Goal: Information Seeking & Learning: Understand process/instructions

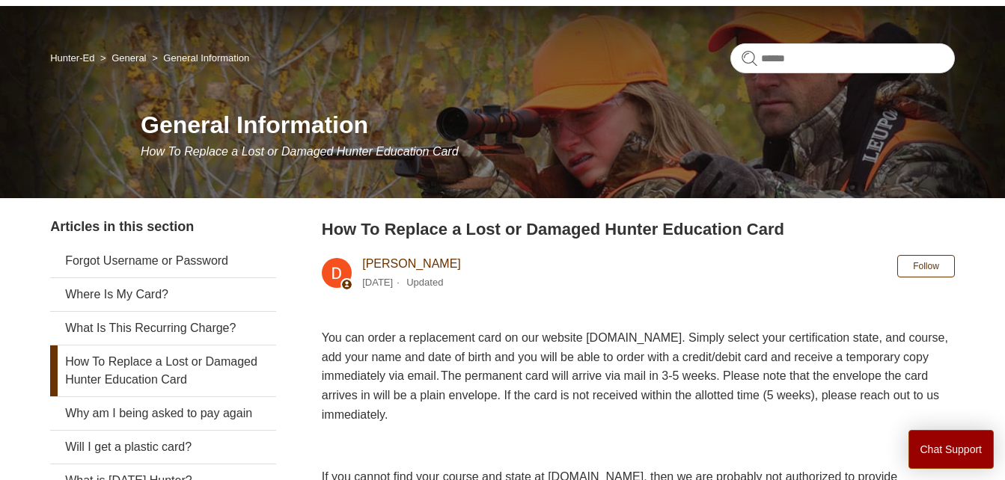
scroll to position [90, 0]
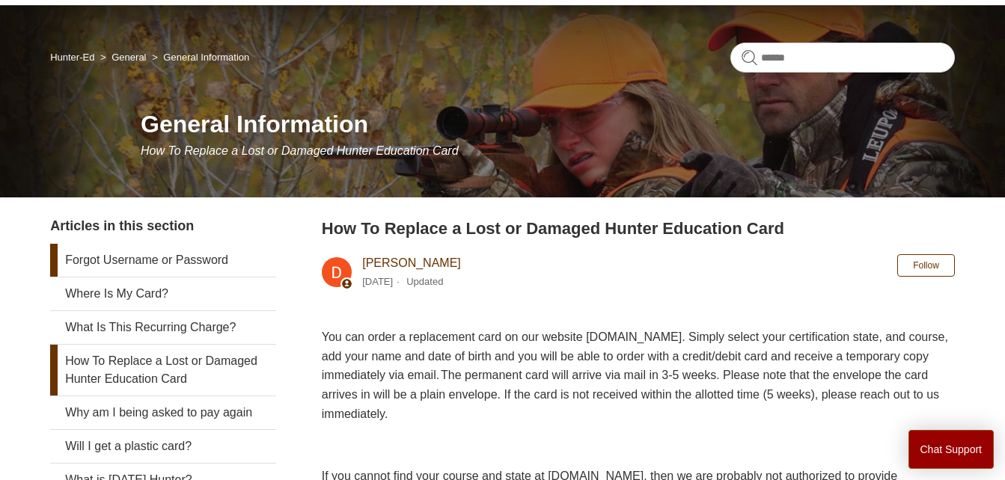
click at [201, 260] on link "Forgot Username or Password" at bounding box center [163, 260] width 226 height 33
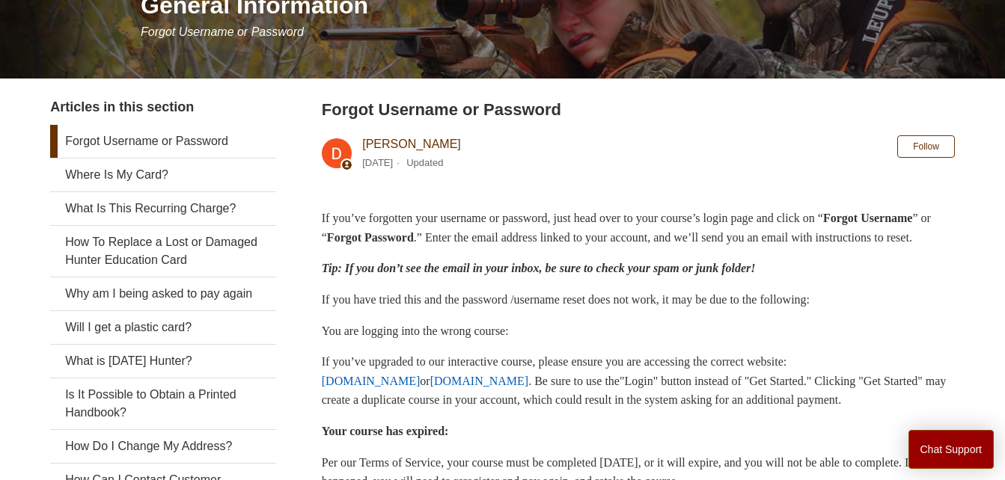
scroll to position [209, 0]
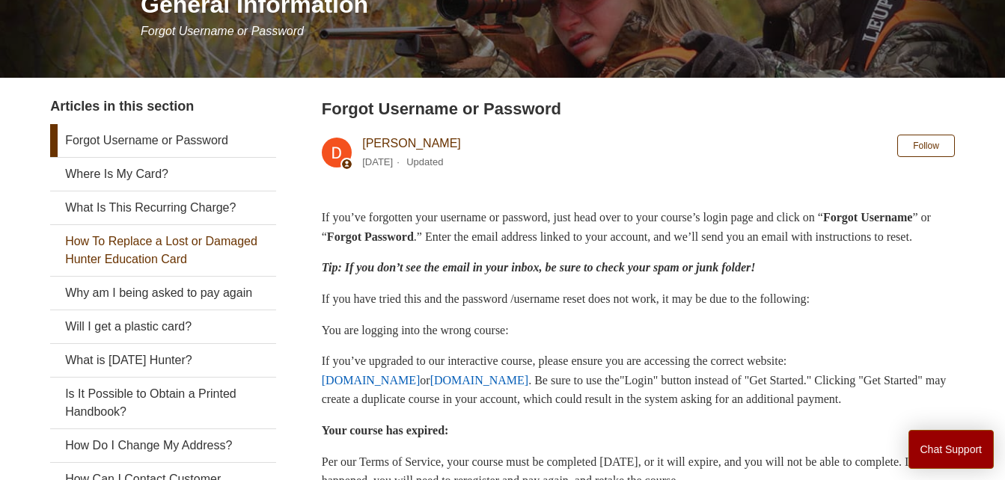
click at [201, 260] on link "How To Replace a Lost or Damaged Hunter Education Card" at bounding box center [163, 250] width 226 height 51
